Goal: Task Accomplishment & Management: Manage account settings

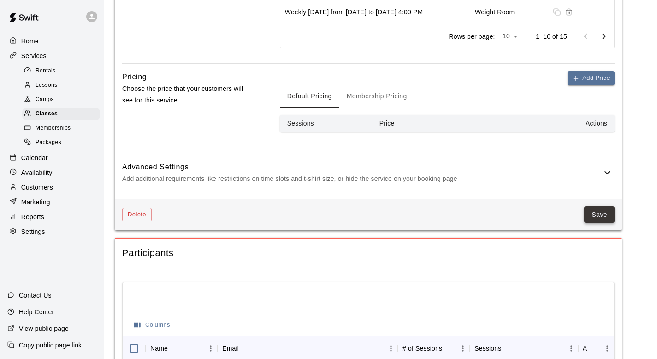
scroll to position [523, 0]
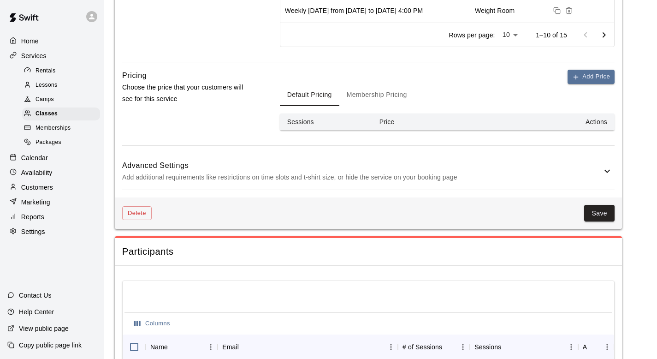
drag, startPoint x: 615, startPoint y: 161, endPoint x: 613, endPoint y: 167, distance: 6.6
click at [610, 171] on icon at bounding box center [607, 171] width 11 height 11
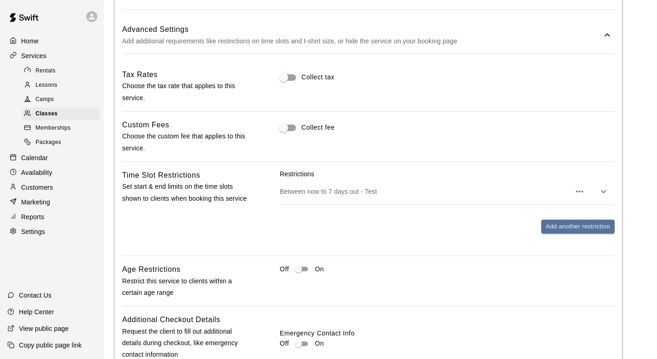
scroll to position [663, 0]
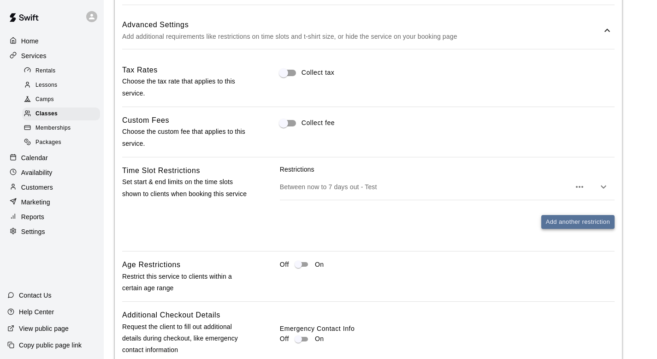
click at [564, 220] on button "Add another restriction" at bounding box center [578, 222] width 73 height 14
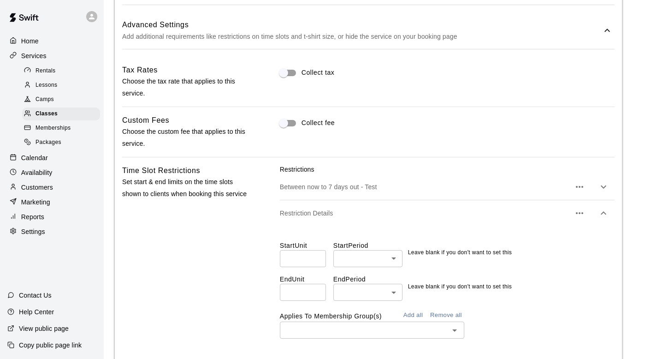
click at [586, 213] on button "button" at bounding box center [580, 213] width 18 height 18
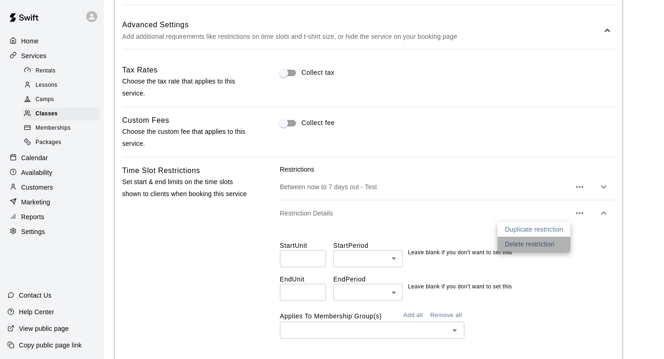
click at [539, 244] on p "Delete restriction" at bounding box center [530, 243] width 50 height 9
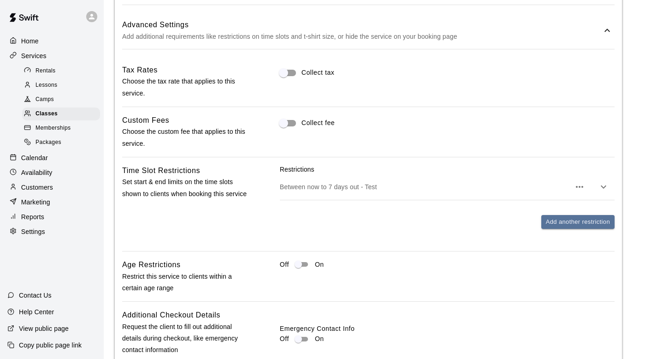
click at [612, 185] on button "button" at bounding box center [604, 187] width 18 height 18
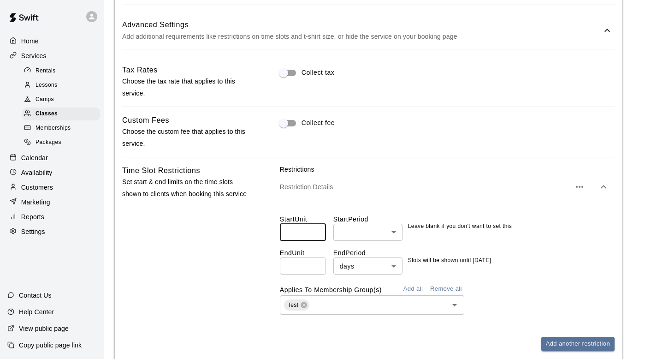
click at [312, 232] on input "number" at bounding box center [303, 232] width 46 height 17
type input "*"
click at [381, 233] on body "**********" at bounding box center [328, 79] width 657 height 1484
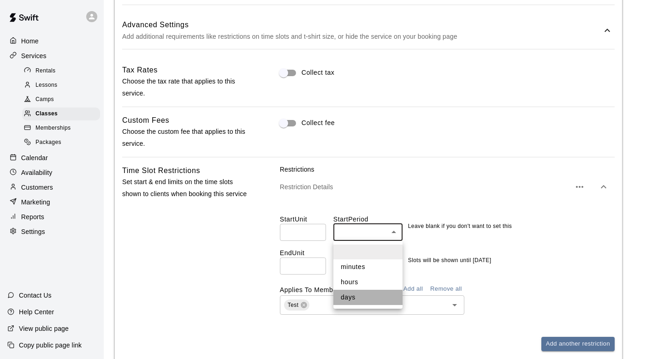
click at [379, 297] on li "days" at bounding box center [368, 297] width 69 height 15
type input "****"
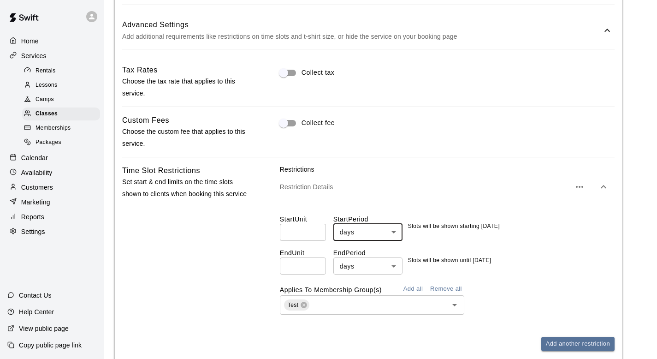
scroll to position [1132, 0]
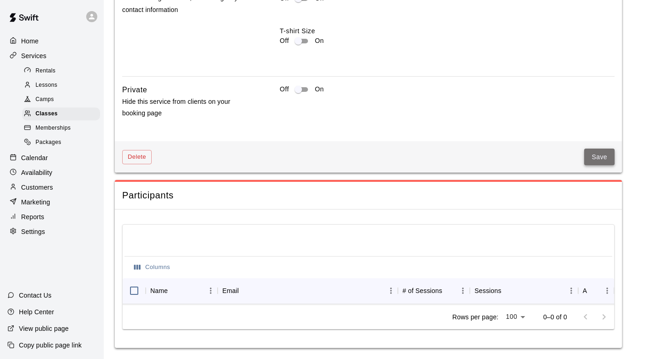
click at [596, 149] on button "Save" at bounding box center [599, 157] width 30 height 17
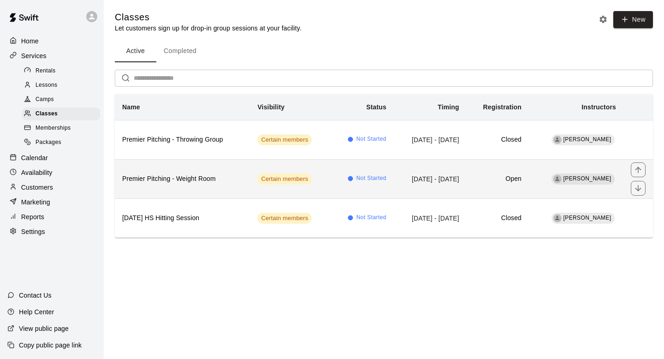
click at [467, 184] on td "[DATE] - [DATE]" at bounding box center [430, 178] width 73 height 39
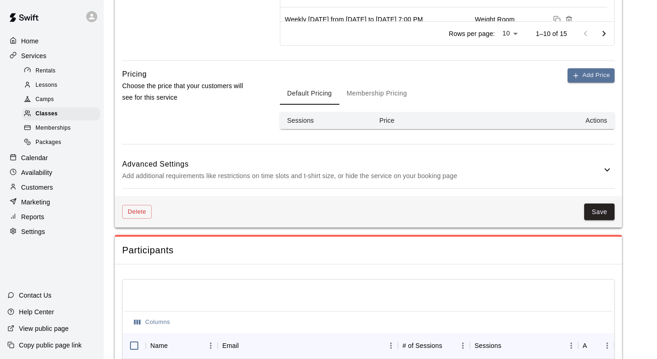
scroll to position [523, 0]
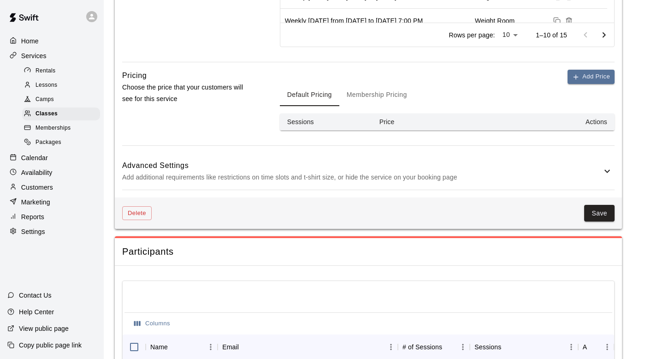
click at [603, 167] on icon at bounding box center [607, 171] width 11 height 11
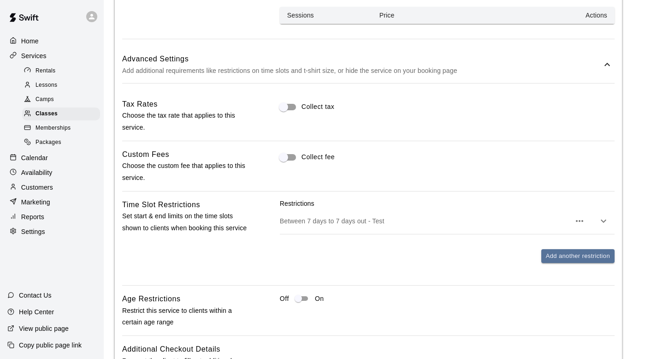
scroll to position [627, 0]
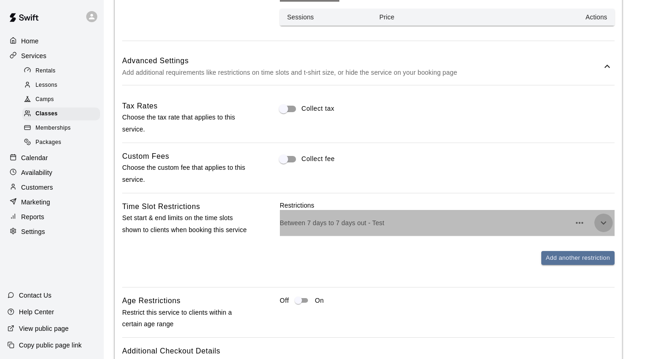
click at [606, 220] on icon "button" at bounding box center [603, 222] width 11 height 11
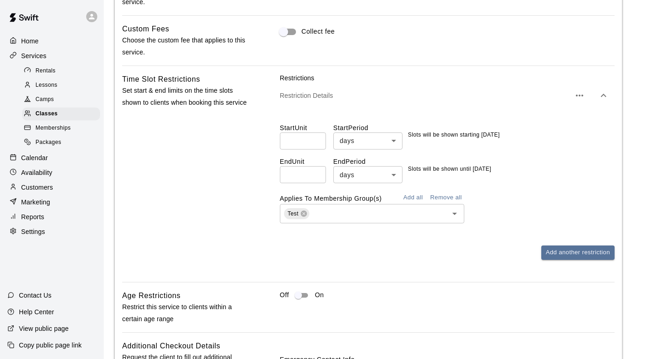
scroll to position [757, 0]
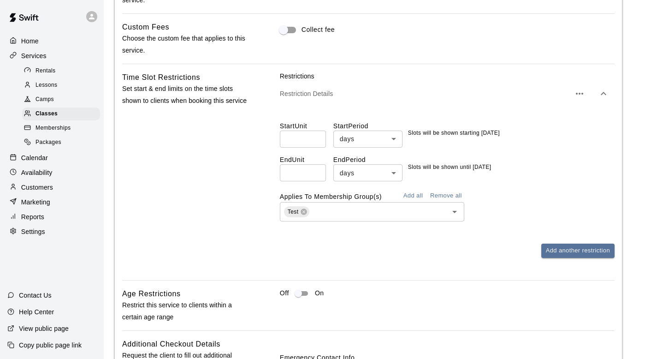
click at [325, 137] on input "*" at bounding box center [303, 139] width 46 height 17
type input "*"
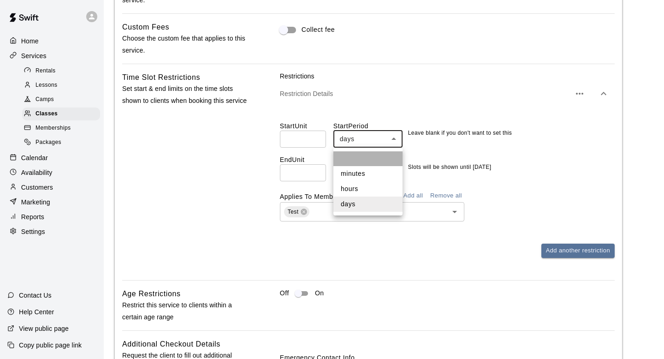
click at [375, 153] on li at bounding box center [368, 158] width 69 height 15
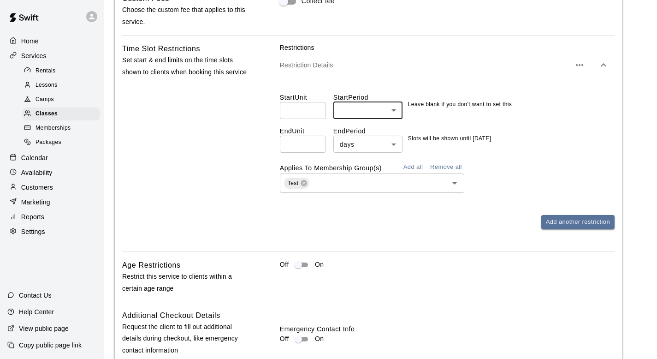
scroll to position [786, 0]
click at [562, 221] on button "Add another restriction" at bounding box center [578, 221] width 73 height 14
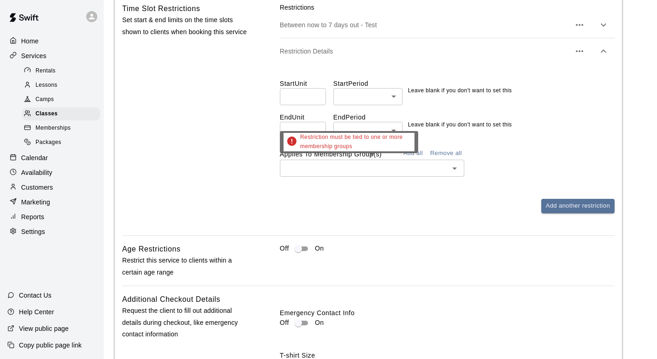
scroll to position [824, 0]
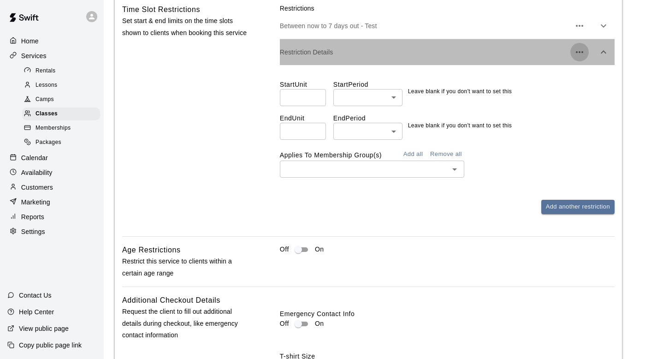
click at [585, 51] on icon "button" at bounding box center [579, 52] width 11 height 11
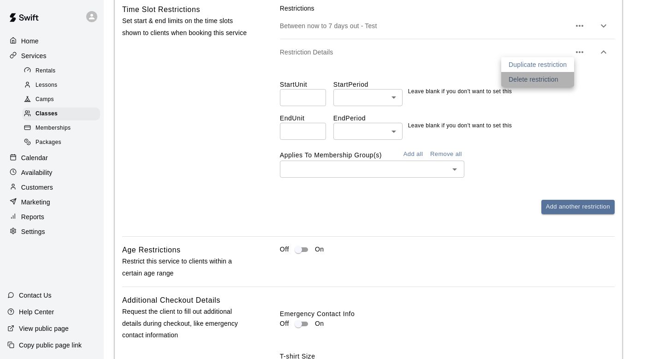
click at [559, 82] on li "Delete restriction" at bounding box center [537, 79] width 73 height 15
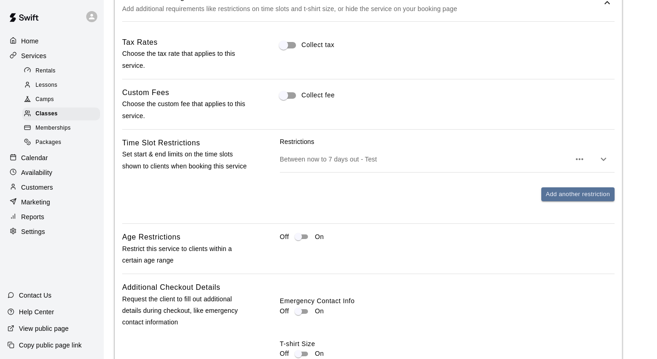
scroll to position [692, 0]
click at [602, 154] on icon "button" at bounding box center [603, 158] width 11 height 11
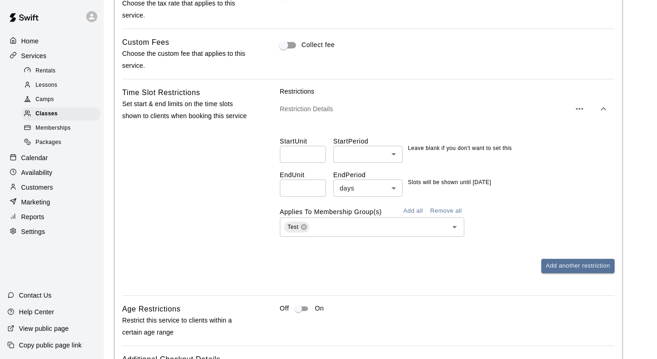
scroll to position [749, 0]
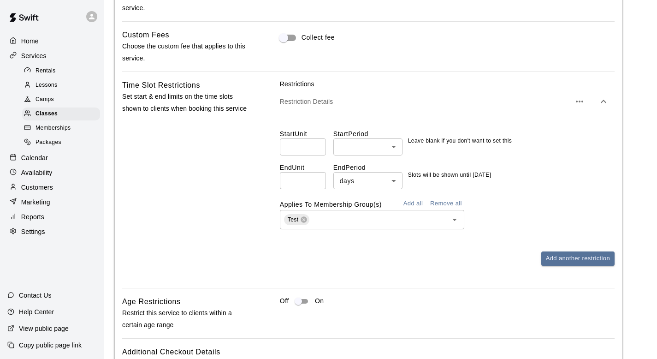
click at [52, 314] on p "Help Center" at bounding box center [36, 311] width 35 height 9
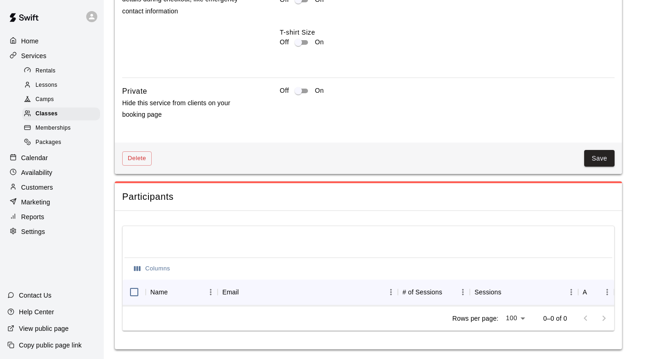
scroll to position [1132, 0]
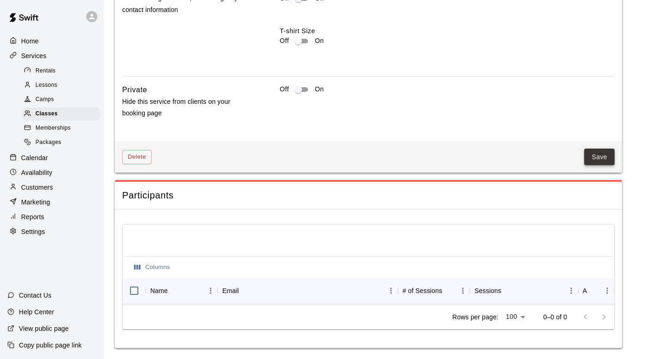
click at [598, 149] on button "Save" at bounding box center [599, 157] width 30 height 17
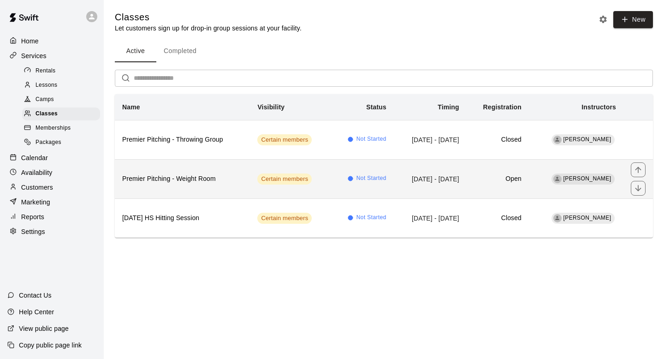
click at [331, 179] on td "Not Started" at bounding box center [362, 178] width 63 height 39
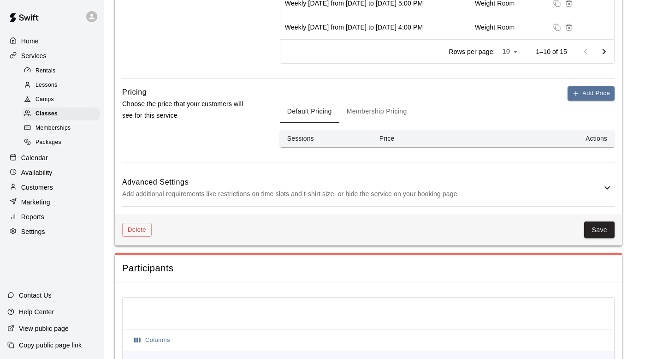
scroll to position [602, 0]
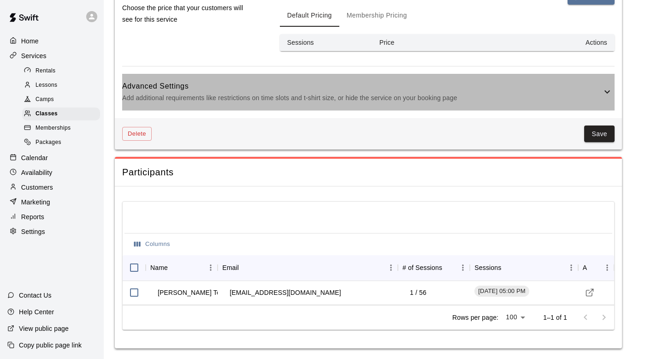
click at [604, 94] on icon at bounding box center [607, 91] width 11 height 11
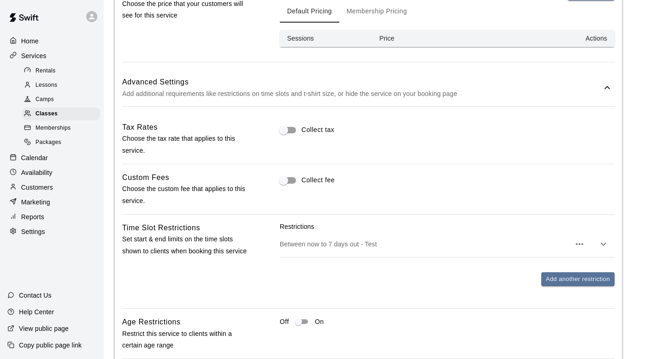
scroll to position [613, 0]
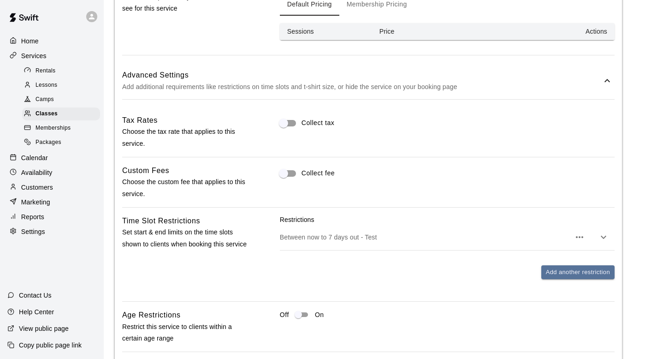
click at [604, 239] on icon "button" at bounding box center [603, 237] width 11 height 11
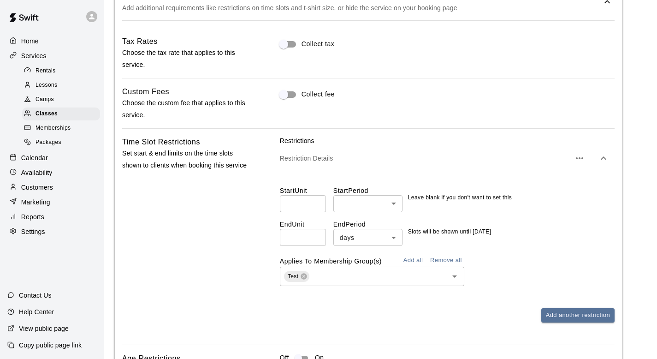
scroll to position [721, 0]
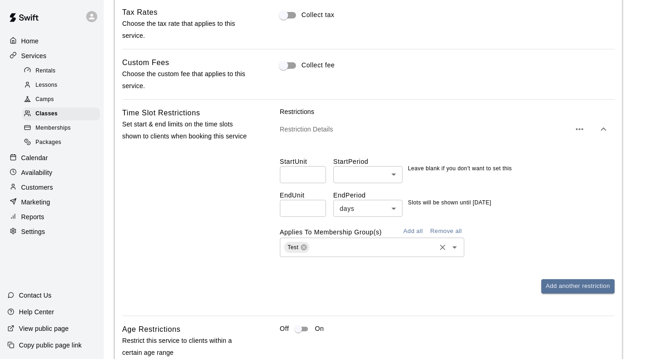
click at [405, 256] on div "Start Unit ​ Start Period ​ ​ Leave blank if you don't want to set this End Uni…" at bounding box center [447, 203] width 335 height 122
click at [408, 250] on input "text" at bounding box center [372, 247] width 123 height 12
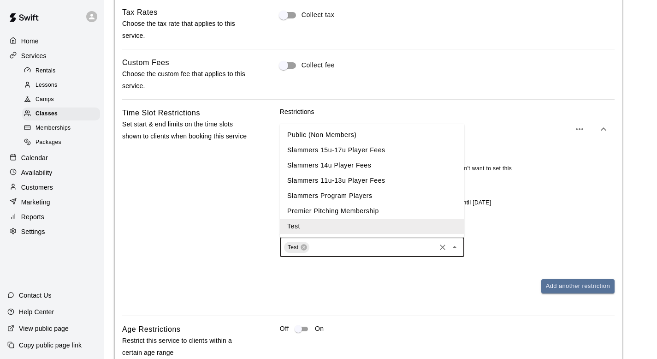
click at [381, 215] on li "Premier Pitching Membership" at bounding box center [372, 210] width 185 height 15
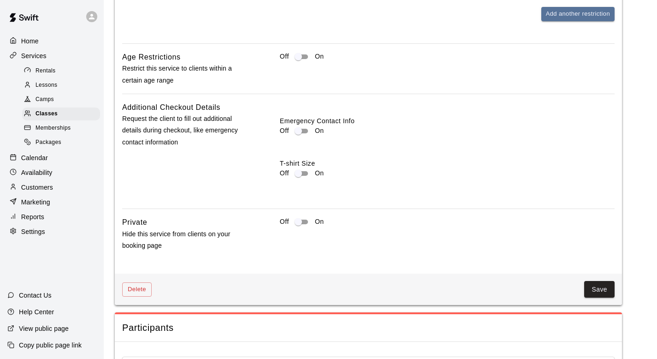
scroll to position [1011, 0]
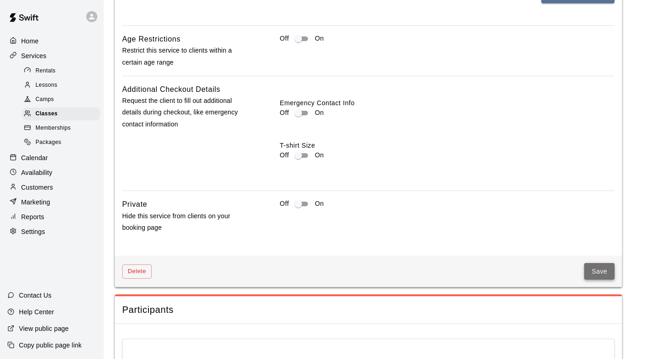
click at [596, 267] on button "Save" at bounding box center [599, 271] width 30 height 17
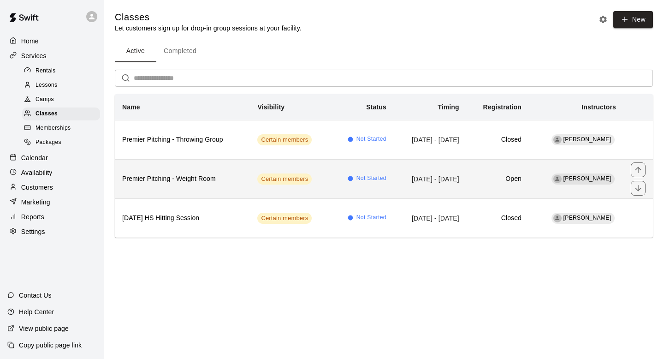
click at [164, 168] on th "Premier Pitching - Weight Room" at bounding box center [182, 178] width 135 height 39
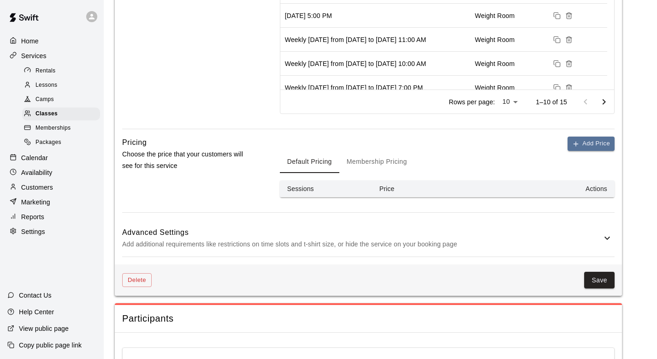
scroll to position [414, 0]
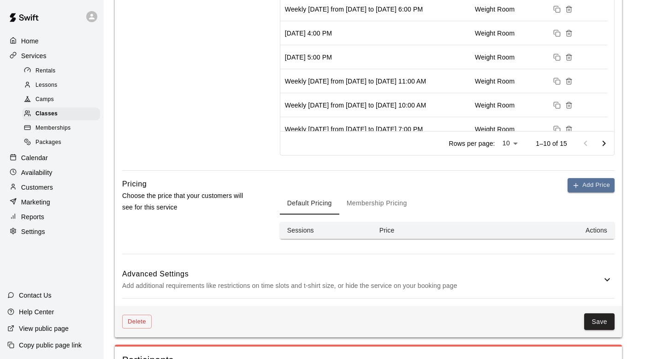
click at [402, 204] on button "Membership Pricing" at bounding box center [377, 203] width 75 height 22
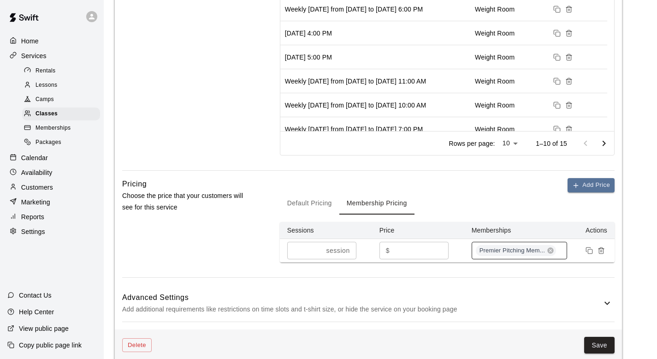
click at [563, 254] on div "Premier Pitching Mem..." at bounding box center [520, 251] width 96 height 18
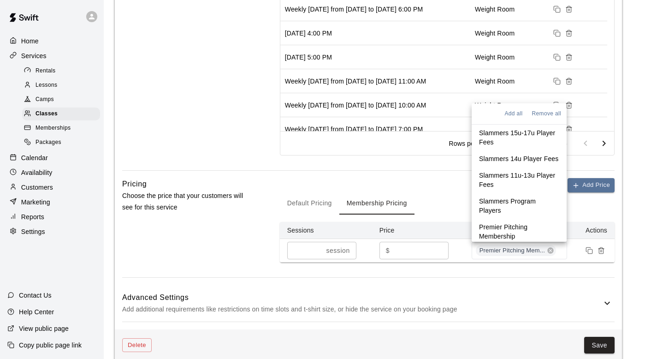
scroll to position [29, 0]
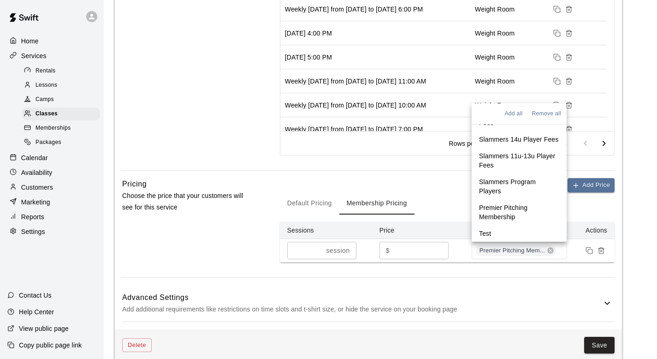
click at [529, 230] on li "Test" at bounding box center [519, 233] width 95 height 17
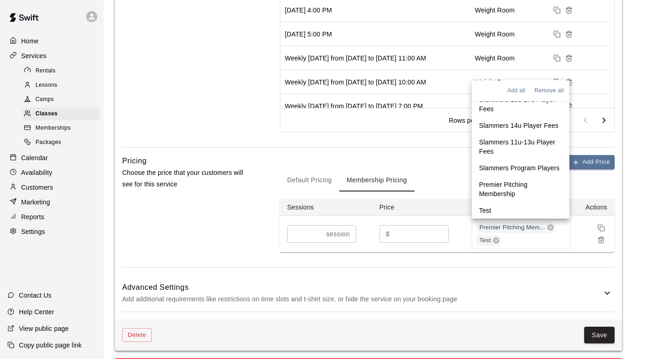
scroll to position [468, 0]
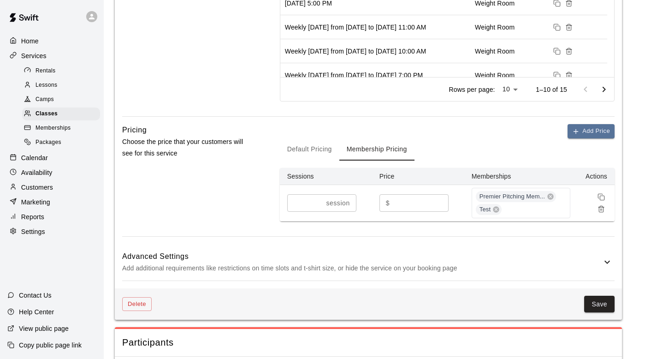
click at [615, 304] on div "Delete Save" at bounding box center [368, 304] width 507 height 32
click at [606, 304] on button "Save" at bounding box center [599, 304] width 30 height 17
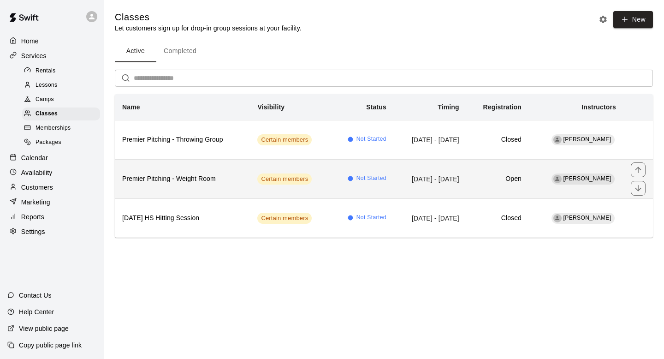
click at [207, 172] on th "Premier Pitching - Weight Room" at bounding box center [182, 178] width 135 height 39
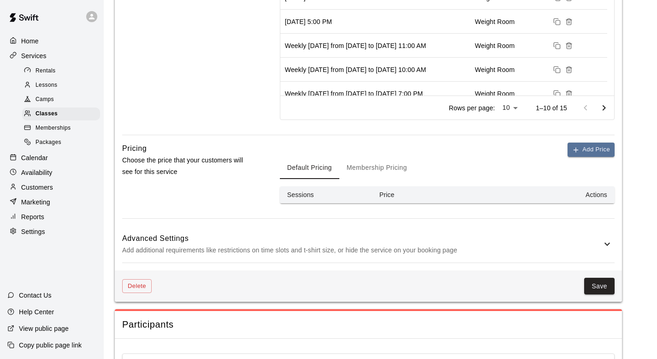
scroll to position [429, 0]
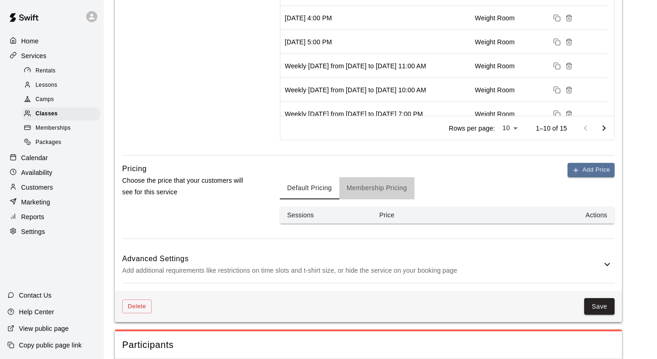
click at [376, 185] on button "Membership Pricing" at bounding box center [377, 188] width 75 height 22
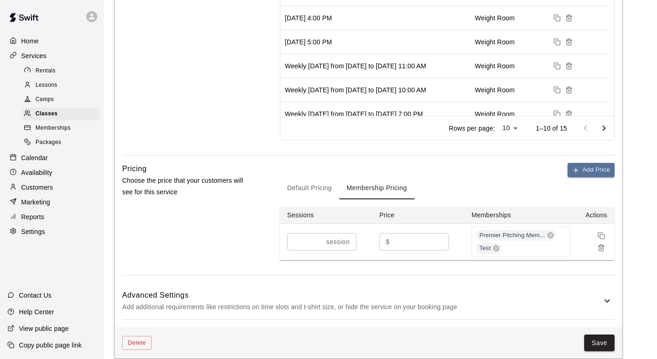
click at [645, 231] on main "**********" at bounding box center [380, 70] width 531 height 976
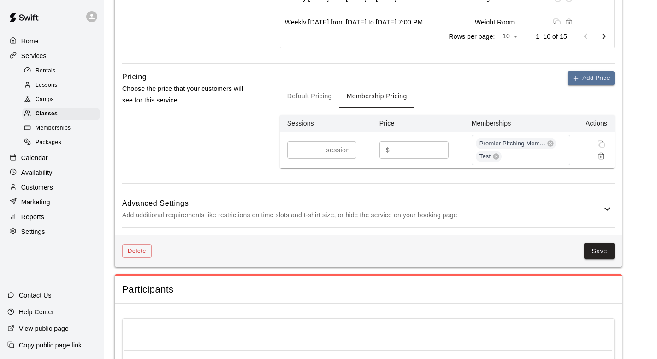
scroll to position [501, 0]
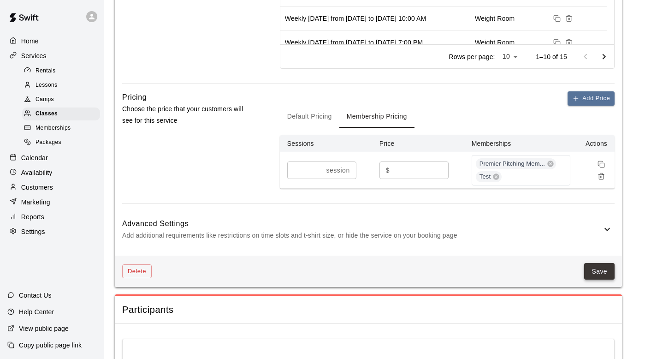
click at [590, 272] on button "Save" at bounding box center [599, 271] width 30 height 17
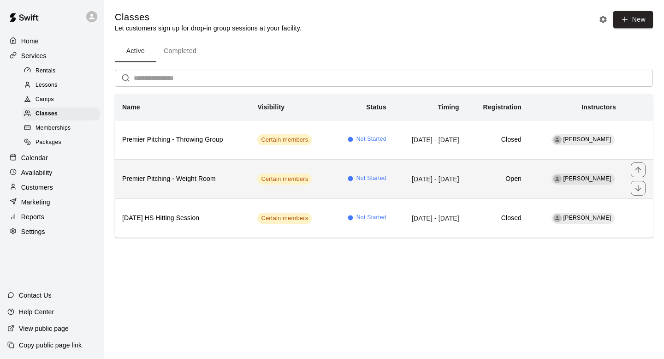
click at [483, 179] on td "Open" at bounding box center [498, 178] width 62 height 39
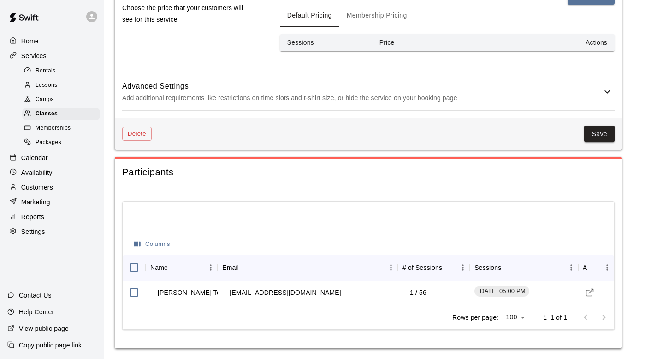
scroll to position [602, 0]
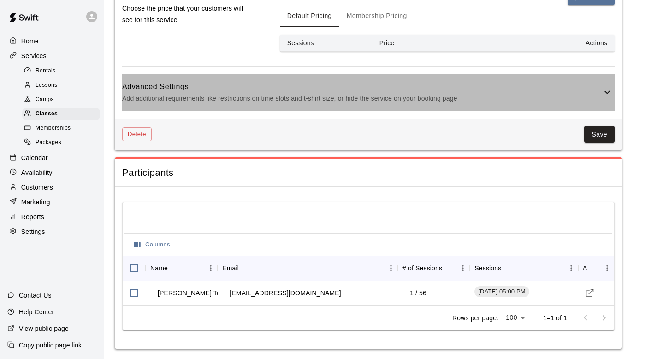
click at [603, 102] on div "Advanced Settings Add additional requirements like restrictions on time slots a…" at bounding box center [368, 92] width 493 height 36
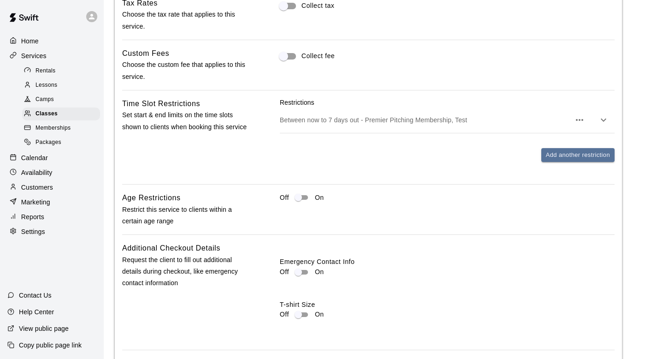
scroll to position [732, 0]
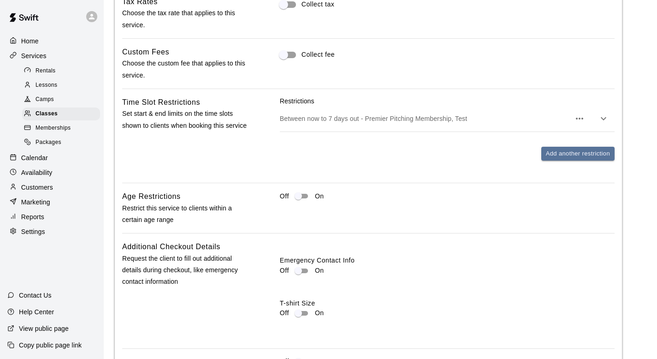
click at [597, 118] on button "button" at bounding box center [604, 118] width 18 height 18
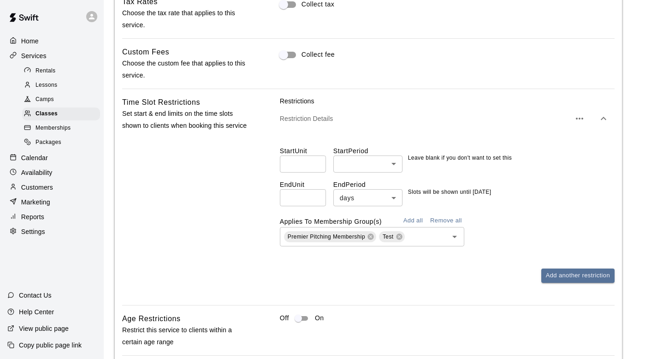
click at [301, 198] on input "*" at bounding box center [303, 197] width 46 height 17
type input "*"
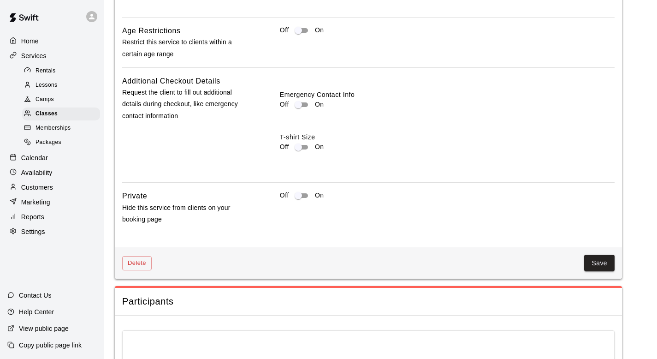
scroll to position [1112, 0]
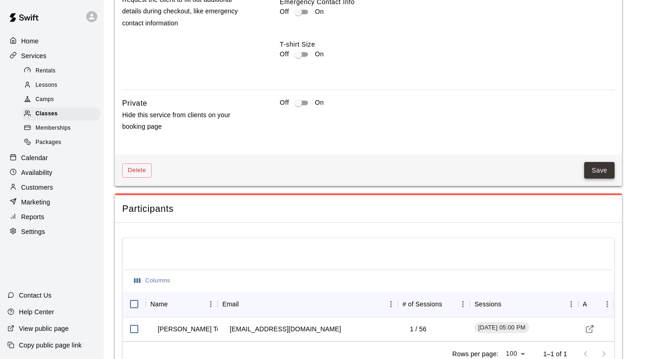
type input "*"
click at [591, 171] on button "Save" at bounding box center [599, 170] width 30 height 17
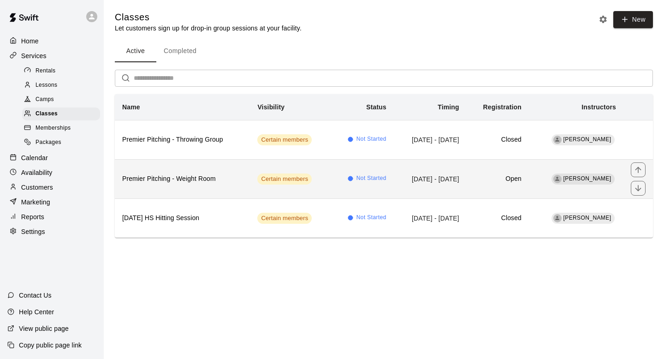
click at [144, 181] on h6 "Premier Pitching - Weight Room" at bounding box center [182, 179] width 120 height 10
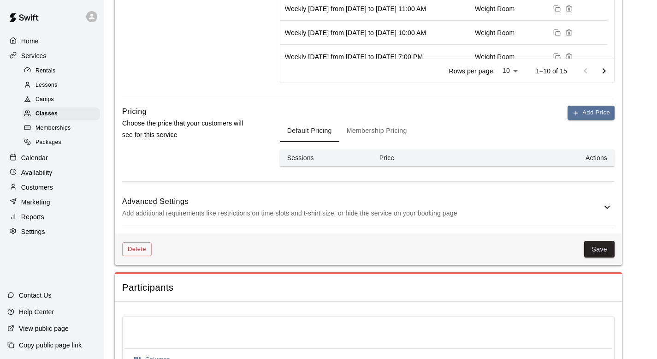
scroll to position [507, 0]
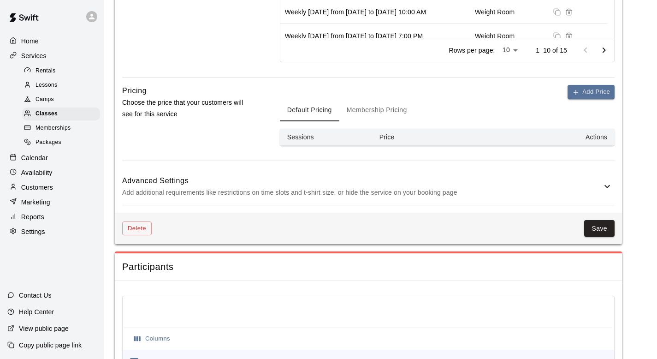
click at [610, 180] on div "Advanced Settings Add additional requirements like restrictions on time slots a…" at bounding box center [368, 186] width 493 height 36
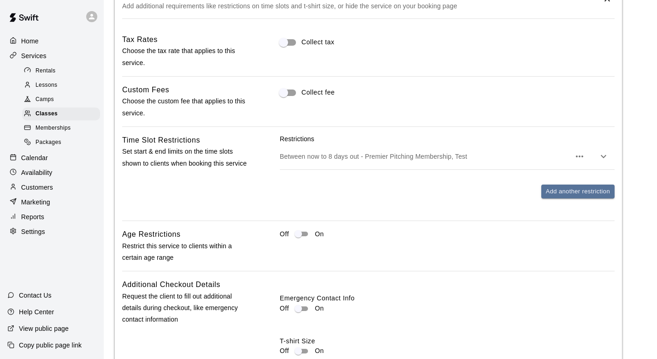
scroll to position [720, 0]
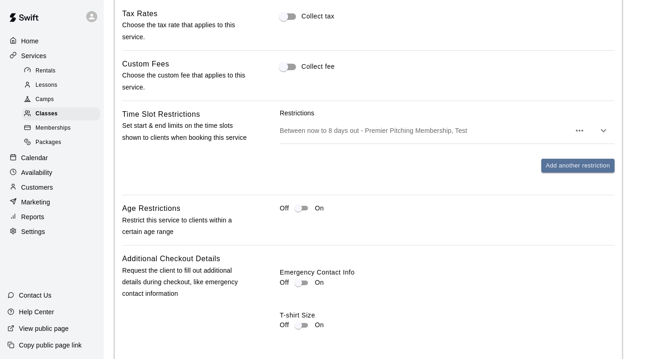
click at [607, 128] on icon "button" at bounding box center [603, 130] width 11 height 11
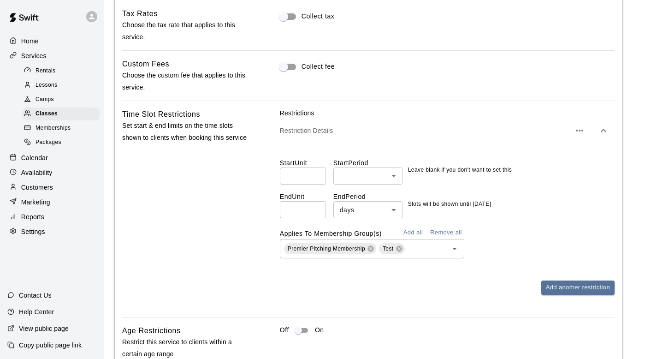
click at [313, 213] on input "*" at bounding box center [303, 209] width 46 height 17
click at [319, 209] on input "*" at bounding box center [303, 209] width 46 height 17
type input "*"
click at [319, 209] on input "*" at bounding box center [303, 209] width 46 height 17
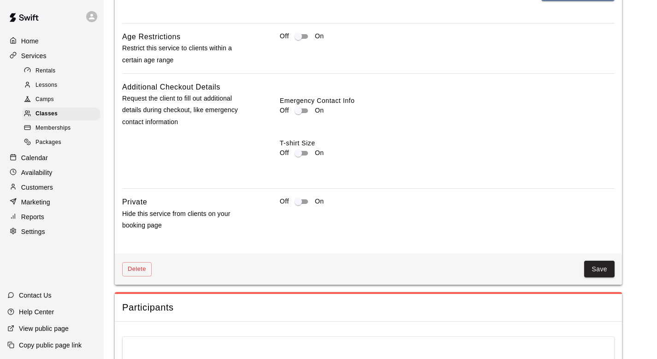
scroll to position [1149, 0]
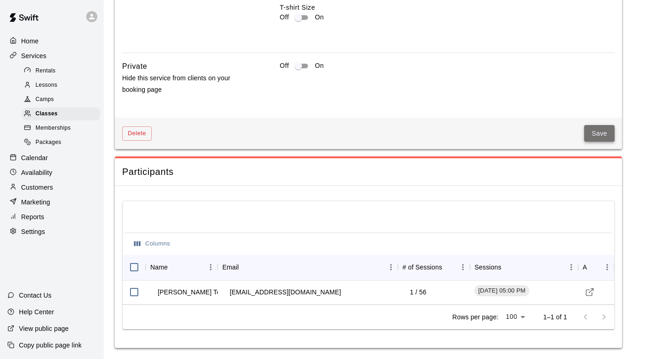
click at [596, 129] on button "Save" at bounding box center [599, 133] width 30 height 17
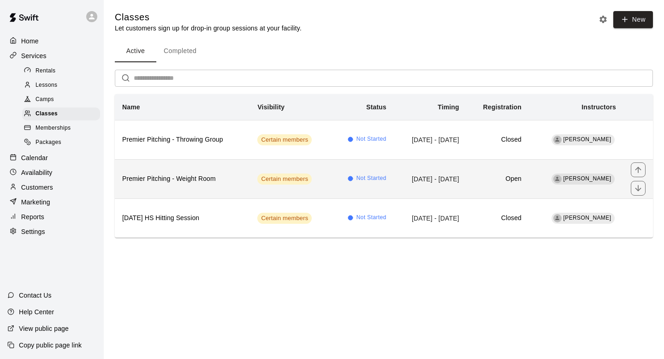
click at [580, 185] on td "[PERSON_NAME]" at bounding box center [576, 178] width 95 height 39
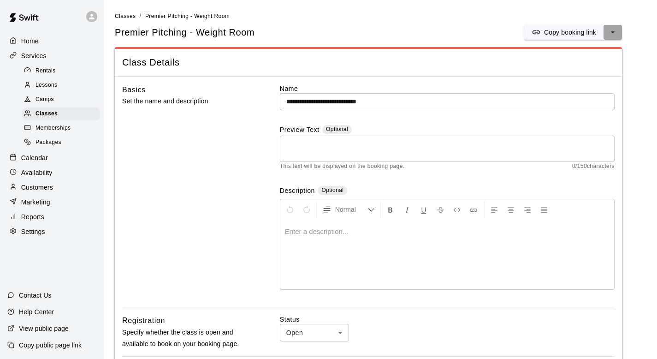
click at [616, 32] on icon "select merge strategy" at bounding box center [612, 32] width 9 height 9
click at [599, 51] on h6 "Copy booking link" at bounding box center [580, 51] width 52 height 10
